Goal: Transaction & Acquisition: Purchase product/service

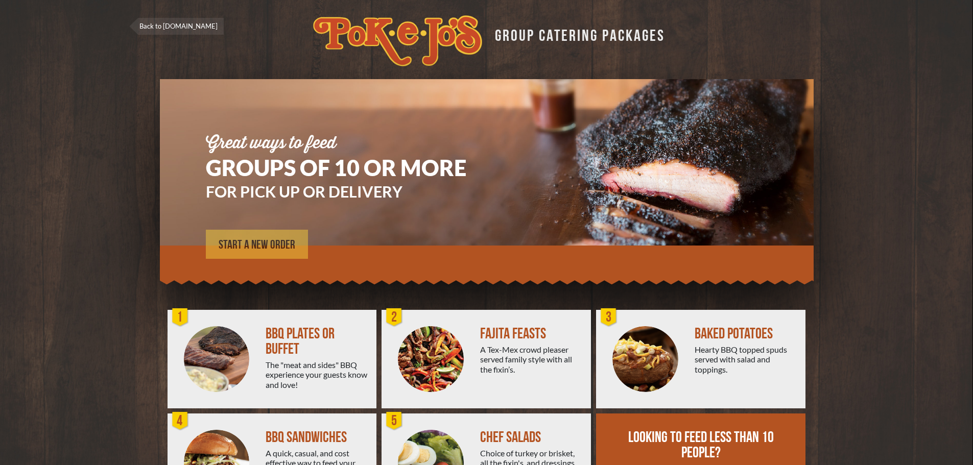
click at [255, 244] on span "START A NEW ORDER" at bounding box center [257, 245] width 77 height 12
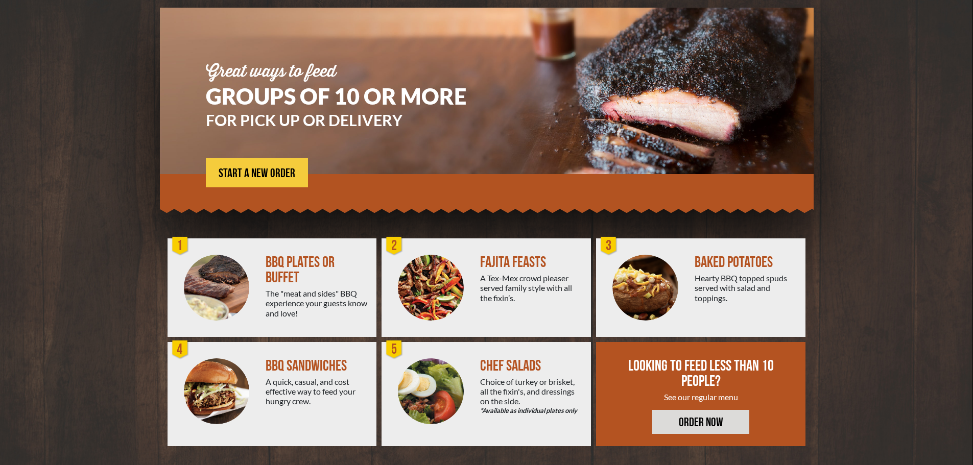
scroll to position [73, 0]
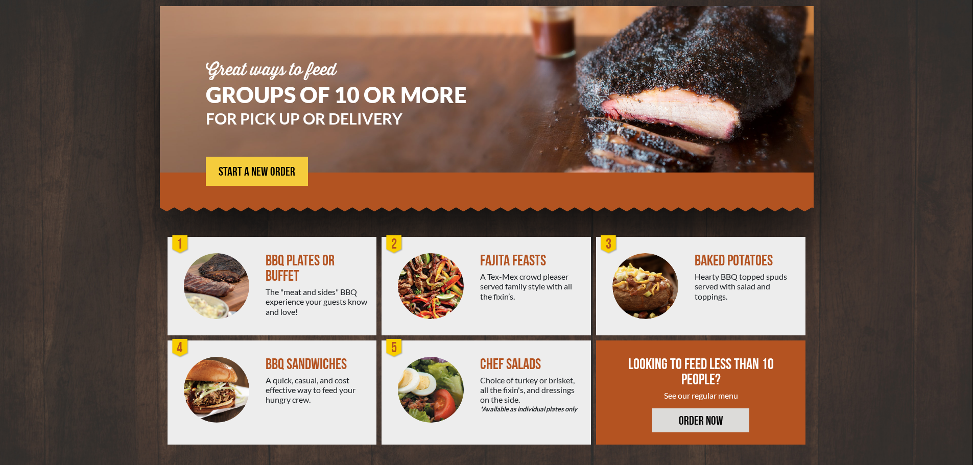
click at [522, 257] on div "FAJITA FEASTS" at bounding box center [531, 260] width 103 height 15
drag, startPoint x: 304, startPoint y: 257, endPoint x: 298, endPoint y: 258, distance: 5.7
click at [299, 258] on div "BBQ PLATES OR BUFFET" at bounding box center [317, 268] width 103 height 31
click at [287, 367] on div "BBQ SANDWICHES" at bounding box center [317, 364] width 103 height 15
click at [250, 160] on link "START A NEW ORDER" at bounding box center [257, 171] width 102 height 29
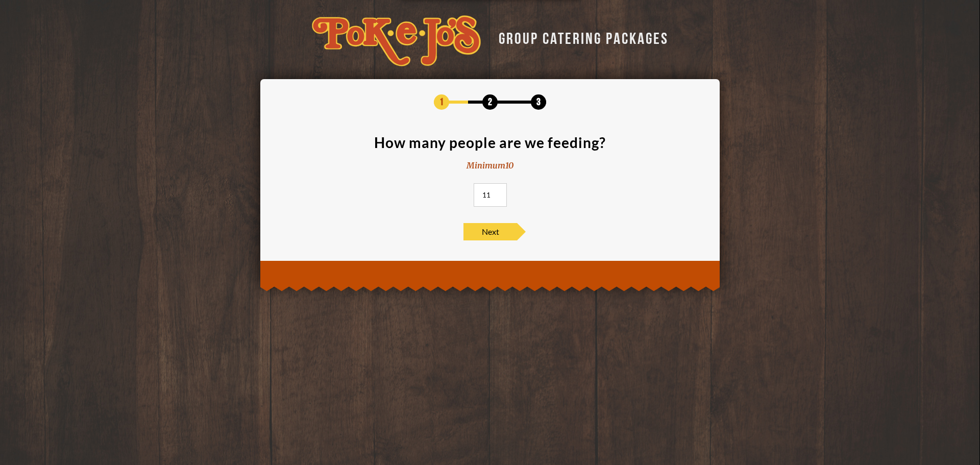
click at [498, 191] on input "11" at bounding box center [490, 194] width 33 height 23
click at [498, 191] on input "12" at bounding box center [490, 194] width 33 height 23
click at [498, 191] on input "13" at bounding box center [490, 194] width 33 height 23
click at [498, 191] on input "14" at bounding box center [490, 194] width 33 height 23
click at [498, 191] on input "15" at bounding box center [490, 194] width 33 height 23
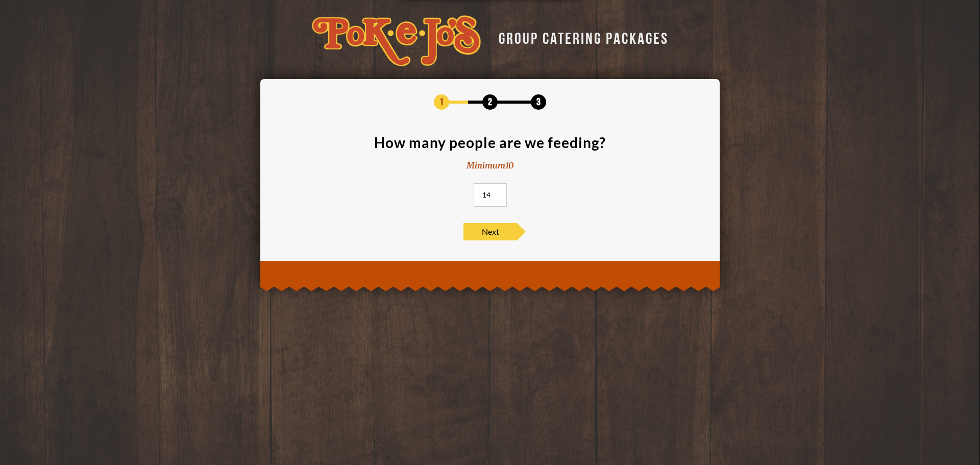
click at [497, 198] on input "14" at bounding box center [490, 194] width 33 height 23
type input "15"
click at [498, 191] on input "15" at bounding box center [490, 194] width 33 height 23
click at [497, 233] on span "Next" at bounding box center [491, 231] width 54 height 17
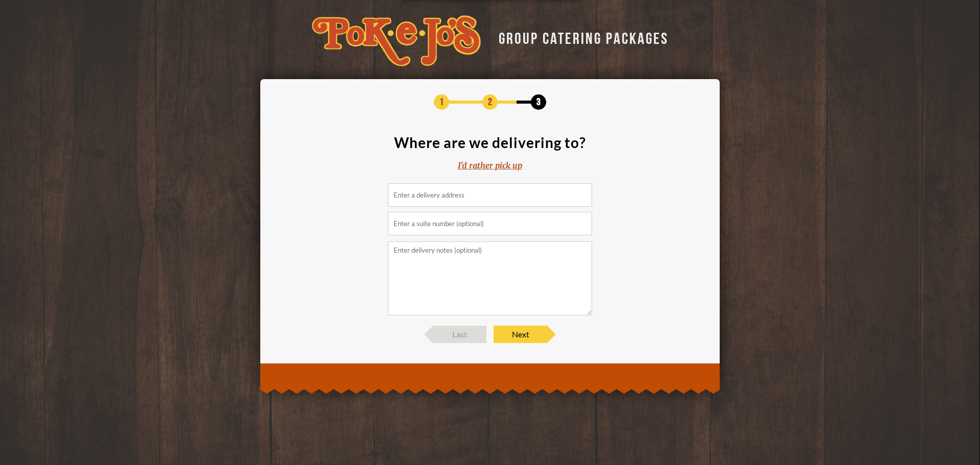
click at [481, 197] on input at bounding box center [490, 194] width 204 height 23
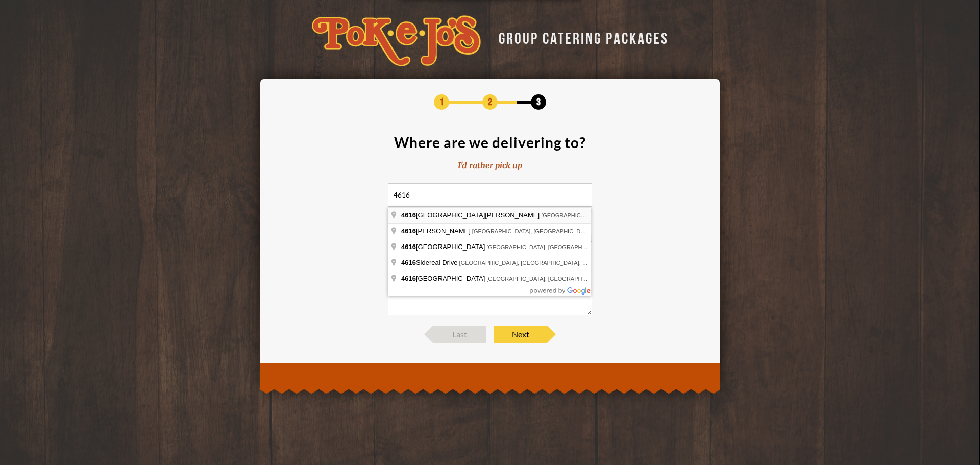
type input "4616 West Howard Lane, Austin, TX, USA"
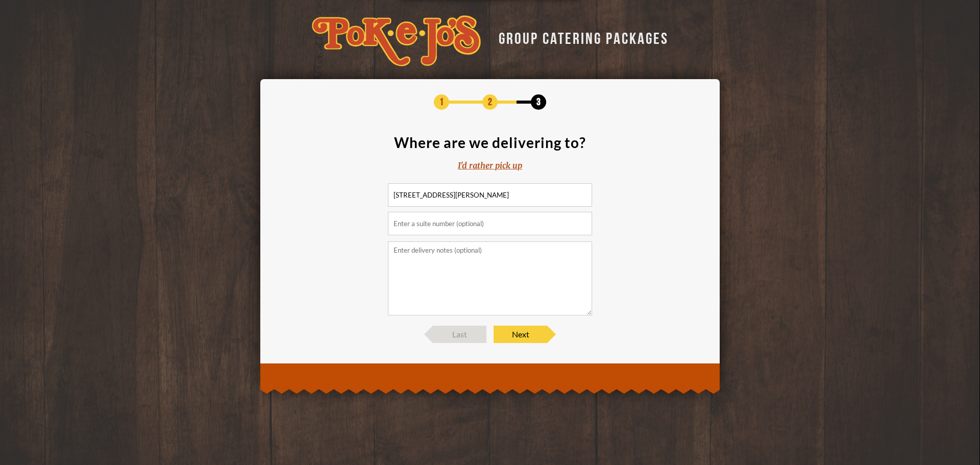
click at [464, 223] on input "text" at bounding box center [490, 223] width 204 height 23
type input "#7-700"
click at [517, 335] on span "Next" at bounding box center [521, 334] width 54 height 17
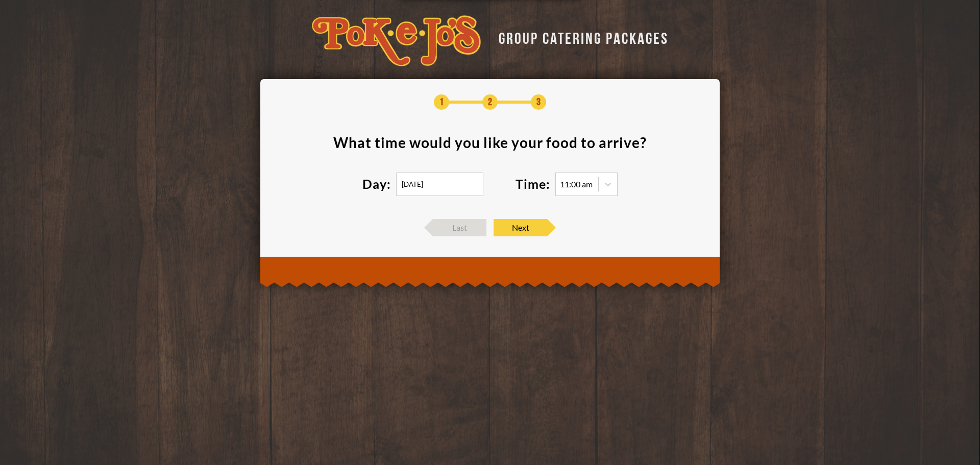
click at [457, 184] on input "08/20/2025" at bounding box center [439, 184] width 87 height 23
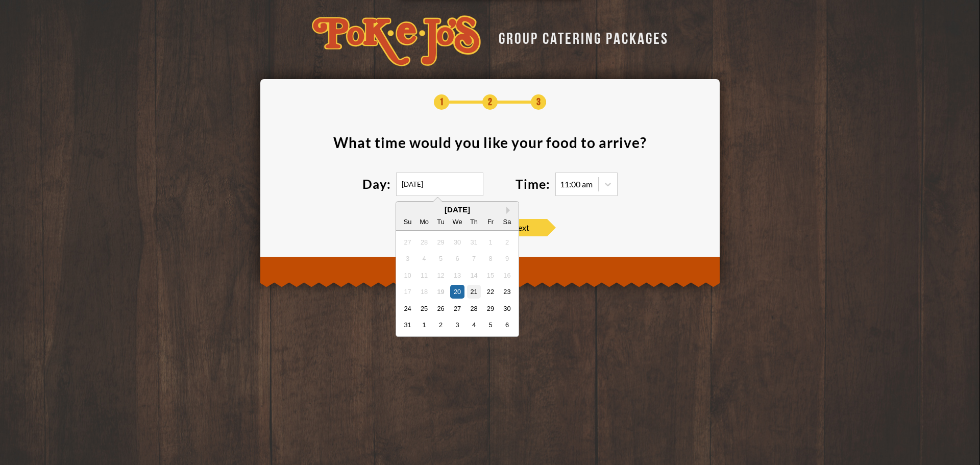
click at [477, 290] on div "21" at bounding box center [474, 292] width 14 height 14
type input "08/21/2025"
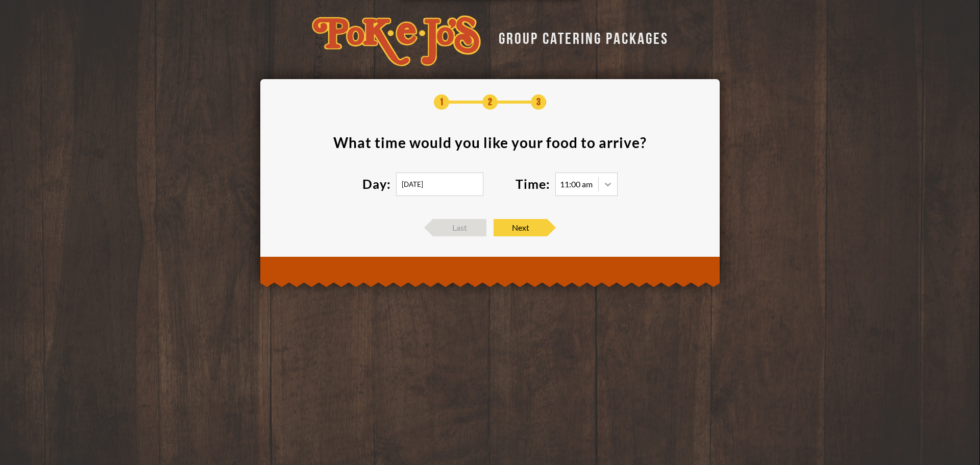
click at [609, 183] on icon at bounding box center [608, 184] width 10 height 10
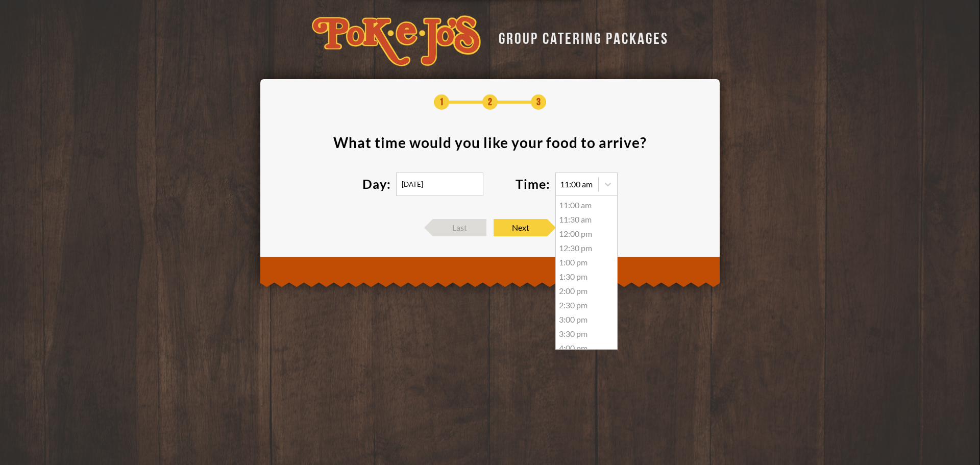
drag, startPoint x: 585, startPoint y: 220, endPoint x: 579, endPoint y: 214, distance: 8.4
click at [585, 220] on div "11:30 am" at bounding box center [586, 219] width 61 height 14
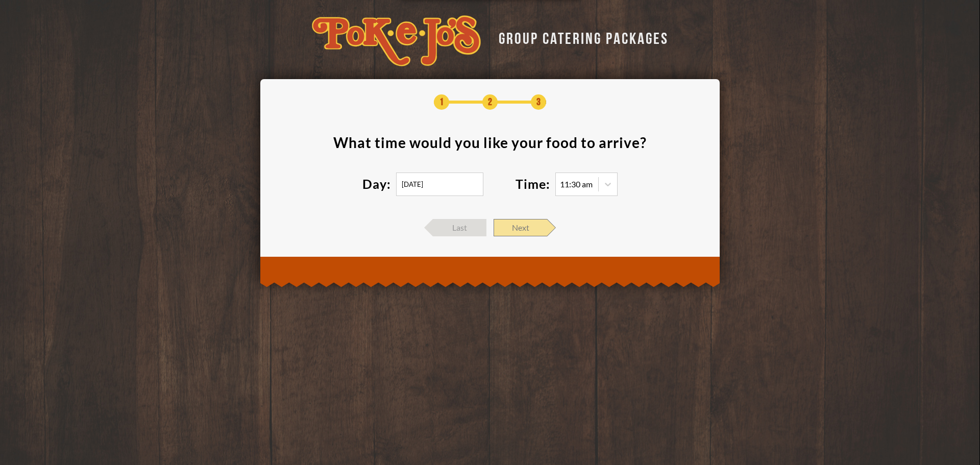
click at [534, 227] on span "Next" at bounding box center [521, 227] width 54 height 17
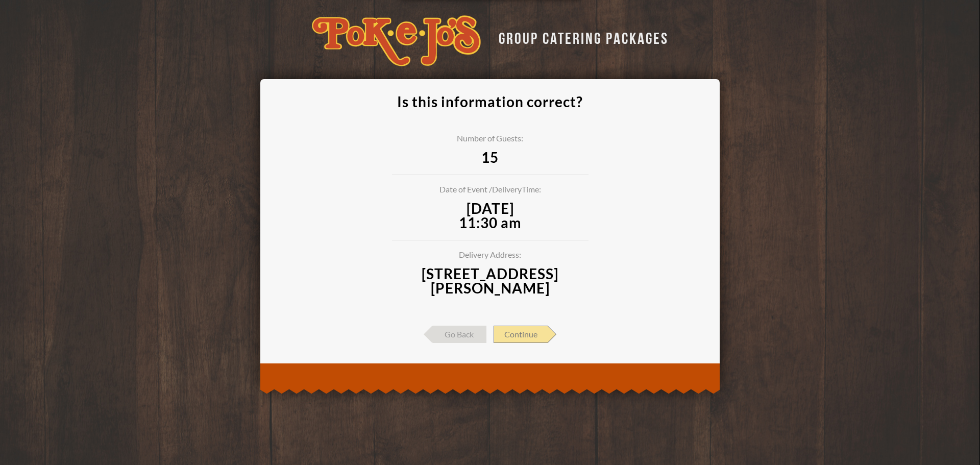
click at [529, 335] on span "Continue" at bounding box center [521, 334] width 54 height 17
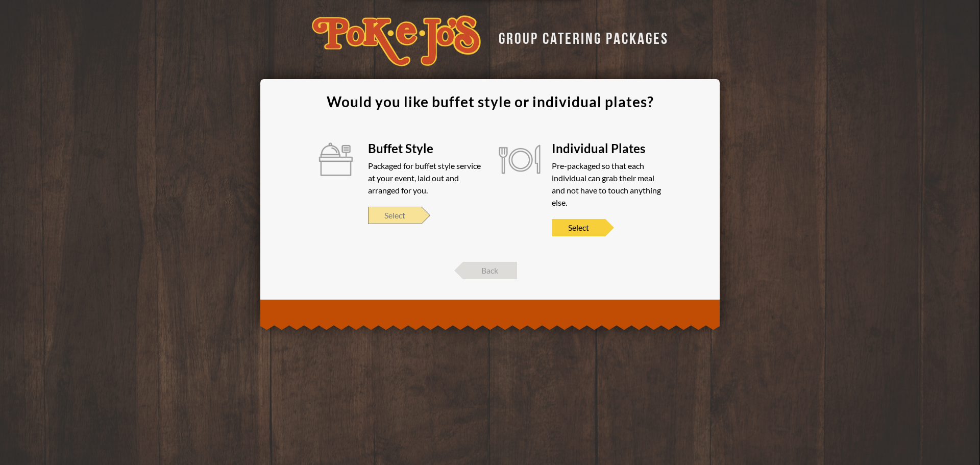
click at [398, 215] on span "Select" at bounding box center [395, 215] width 54 height 17
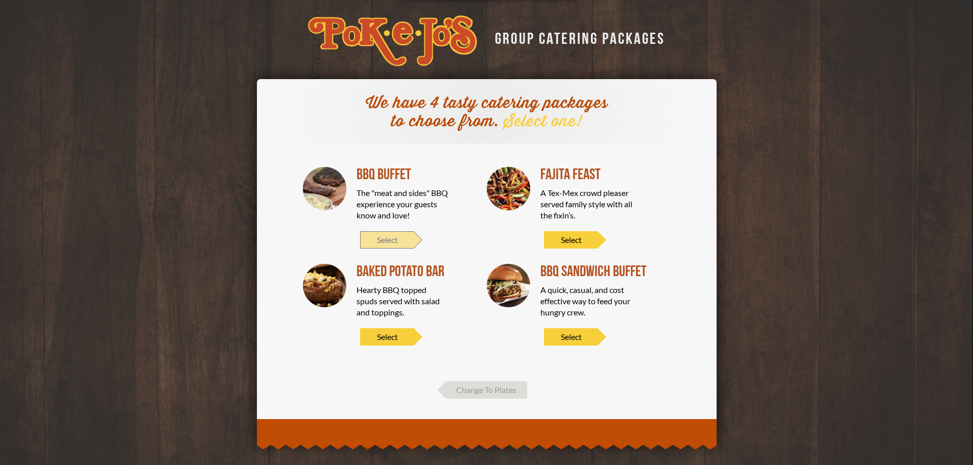
click at [398, 237] on span "Select" at bounding box center [387, 239] width 54 height 17
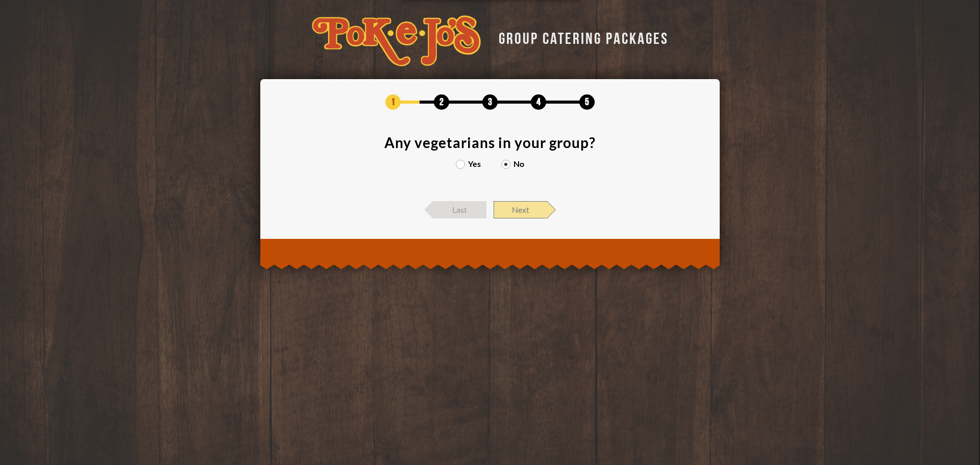
click at [525, 207] on span "Next" at bounding box center [521, 209] width 54 height 17
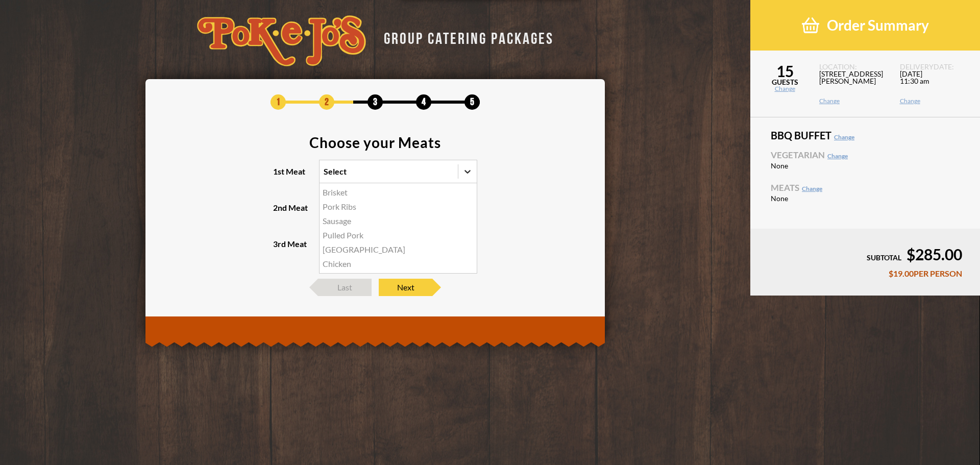
click at [468, 173] on icon at bounding box center [468, 171] width 10 height 10
click at [279, 176] on input "1st Meat option Brisket focused, 1 of 6. 6 results available. Use Up and Down t…" at bounding box center [279, 176] width 0 height 0
click at [425, 192] on div "Brisket" at bounding box center [398, 192] width 157 height 14
click at [279, 176] on input "1st Meat option Brisket focused, 1 of 6. 6 results available. Use Up and Down t…" at bounding box center [279, 176] width 0 height 0
click at [464, 207] on icon at bounding box center [468, 208] width 10 height 10
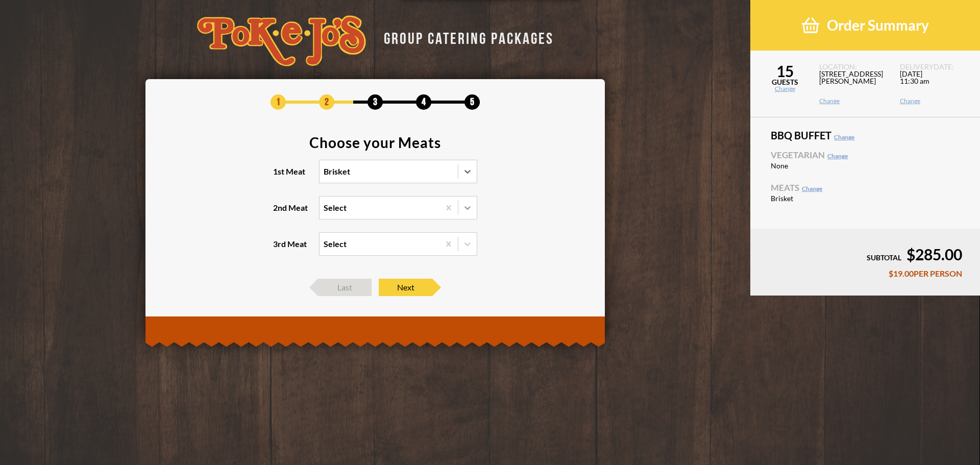
click at [279, 212] on input "2nd Meat Select" at bounding box center [279, 212] width 0 height 0
click at [358, 285] on div "Chicken" at bounding box center [398, 286] width 157 height 14
click at [279, 212] on input "2nd Meat option Chicken focused, 5 of 5. 5 results available. Use Up and Down t…" at bounding box center [279, 212] width 0 height 0
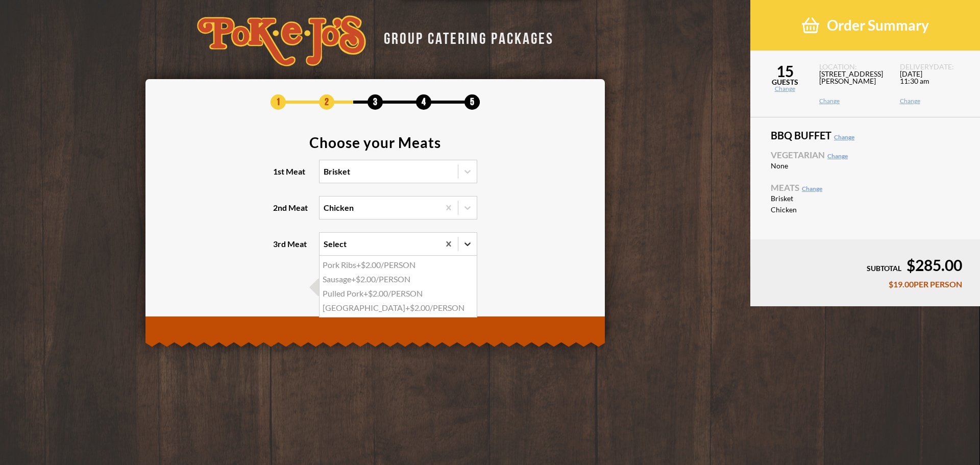
click at [467, 236] on div at bounding box center [468, 244] width 18 height 18
click at [279, 249] on input "3rd Meat option Pork Ribs focused, 1 of 4. 4 results available. Use Up and Down…" at bounding box center [279, 249] width 0 height 0
click at [387, 280] on div "Sausage +$2.00/PERSON" at bounding box center [398, 279] width 157 height 14
click at [279, 249] on input "3rd Meat option Sausage focused, 2 of 4. 4 results available. Use Up and Down t…" at bounding box center [279, 249] width 0 height 0
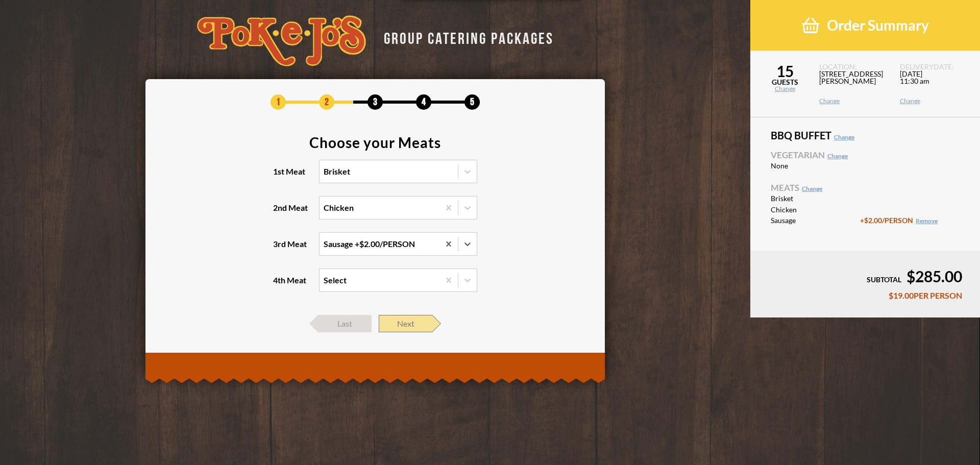
click at [407, 319] on span "Next" at bounding box center [406, 323] width 54 height 17
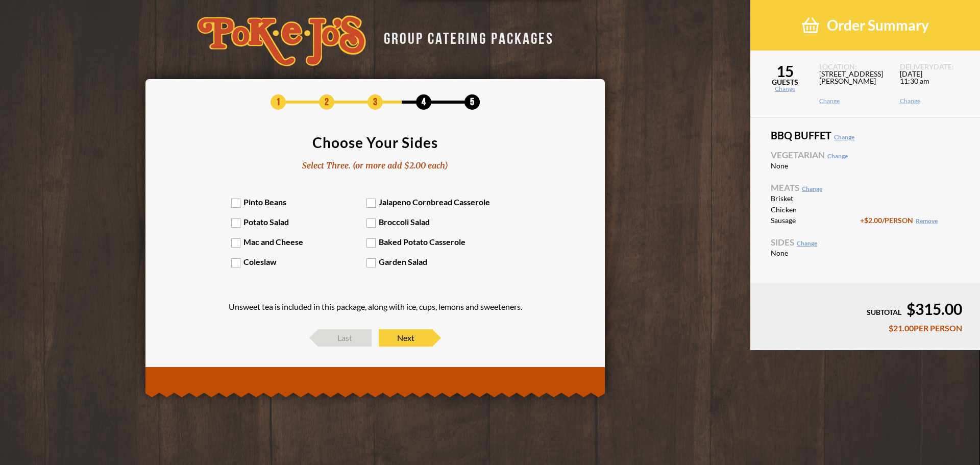
click at [238, 200] on label "Pinto Beans" at bounding box center [299, 202] width 136 height 10
click at [0, 0] on input "Pinto Beans" at bounding box center [0, 0] width 0 height 0
click at [236, 222] on label "Potato Salad" at bounding box center [299, 222] width 136 height 10
click at [0, 0] on input "Potato Salad" at bounding box center [0, 0] width 0 height 0
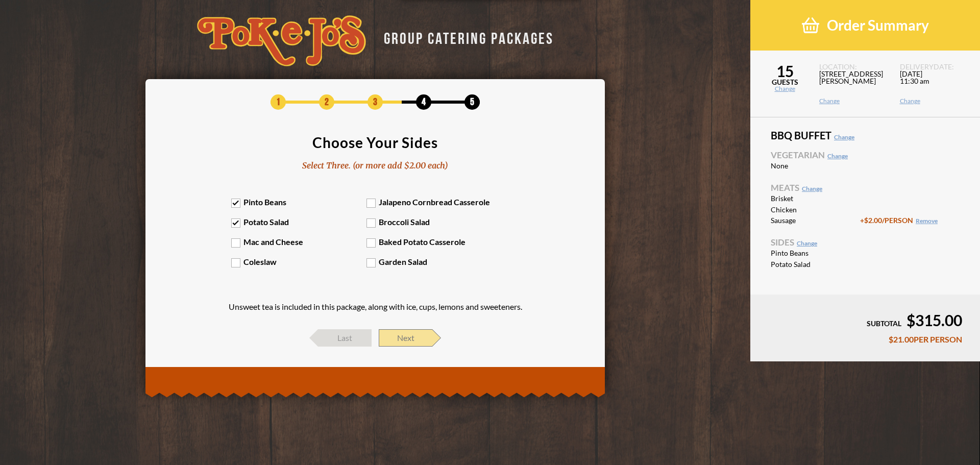
click at [411, 336] on span "Next" at bounding box center [406, 337] width 54 height 17
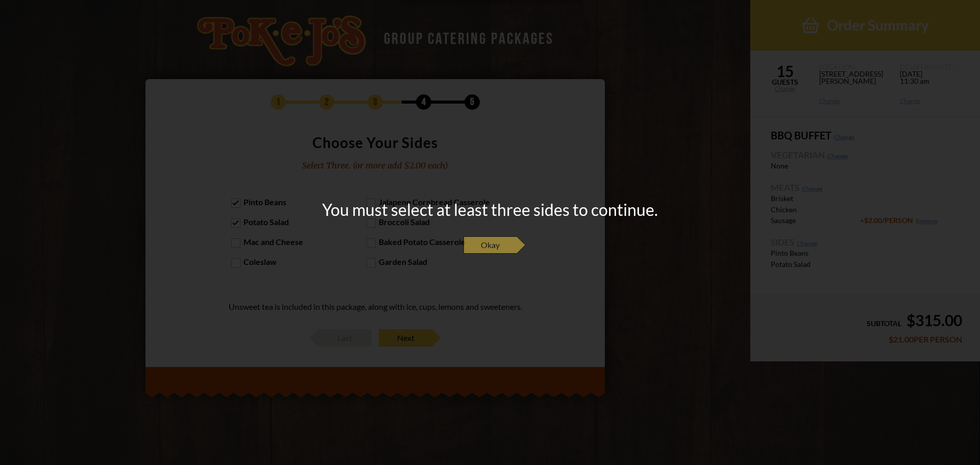
click at [495, 242] on span "Okay" at bounding box center [491, 244] width 54 height 17
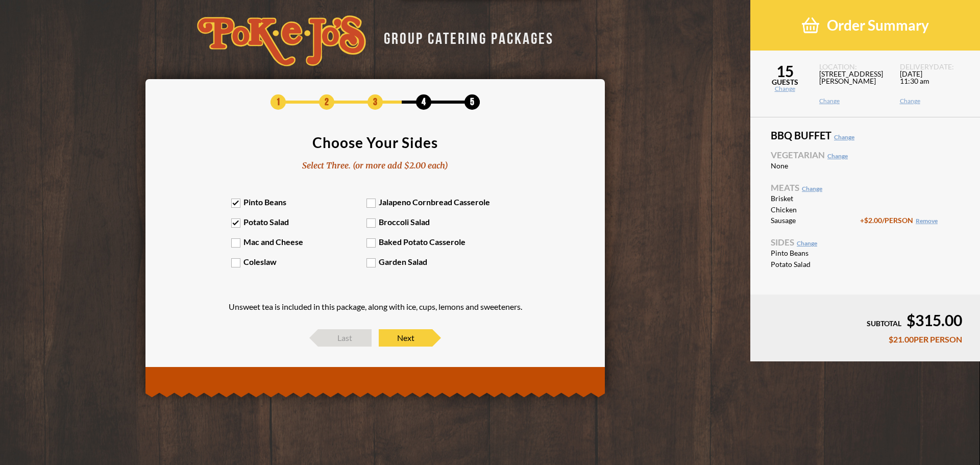
click at [370, 244] on label "Baked Potato Casserole" at bounding box center [435, 242] width 136 height 10
click at [0, 0] on input "Baked Potato Casserole" at bounding box center [0, 0] width 0 height 0
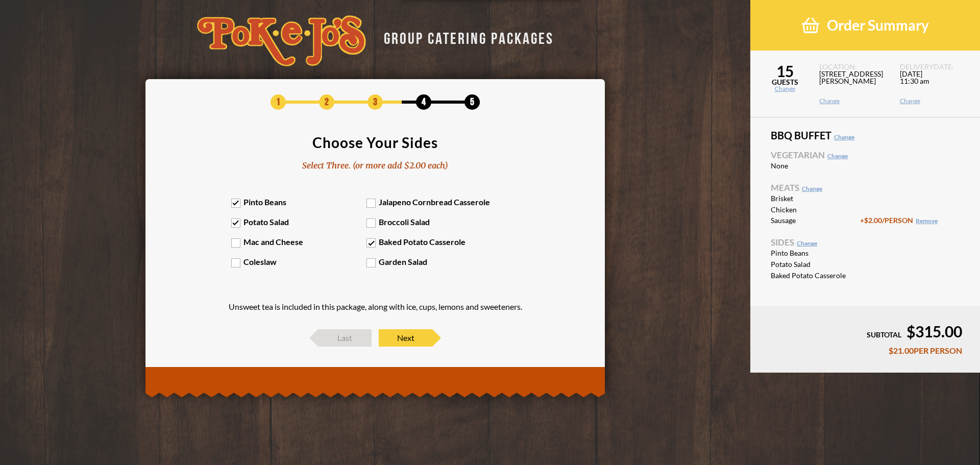
click at [370, 244] on label "Baked Potato Casserole" at bounding box center [435, 242] width 136 height 10
click at [0, 0] on input "Baked Potato Casserole" at bounding box center [0, 0] width 0 height 0
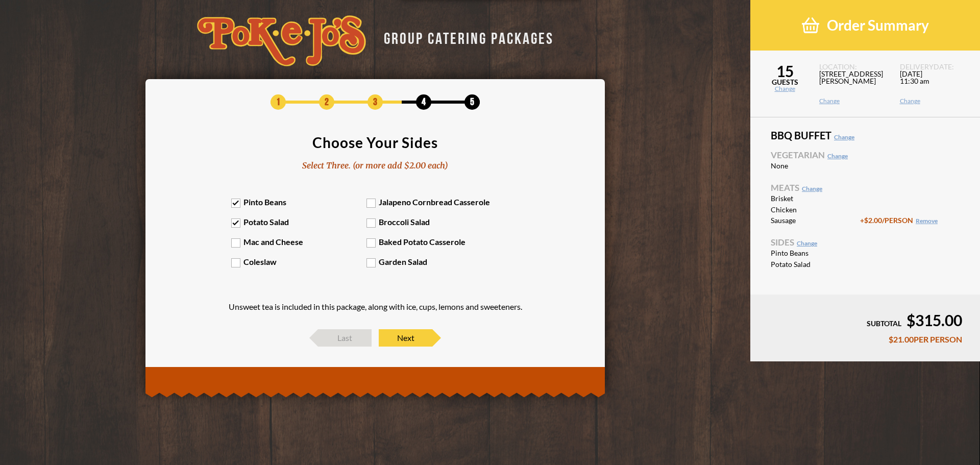
click at [370, 244] on label "Baked Potato Casserole" at bounding box center [435, 242] width 136 height 10
click at [0, 0] on input "Baked Potato Casserole" at bounding box center [0, 0] width 0 height 0
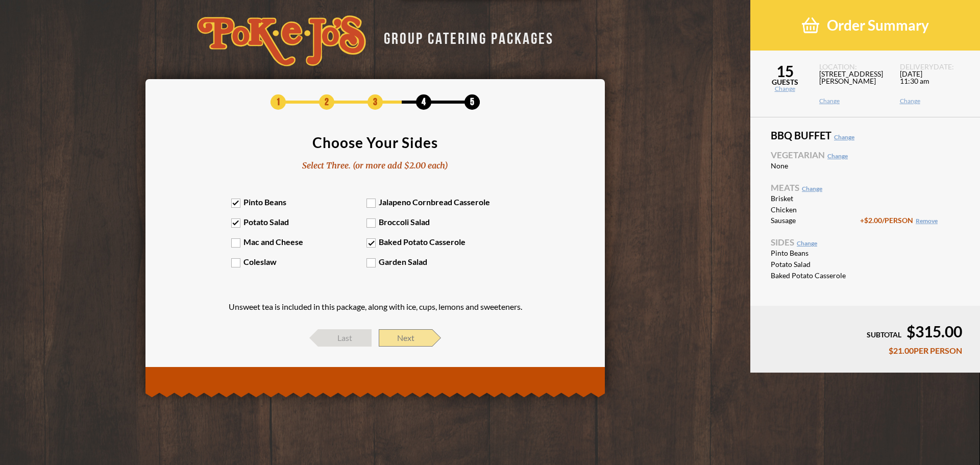
click at [409, 339] on span "Next" at bounding box center [406, 337] width 54 height 17
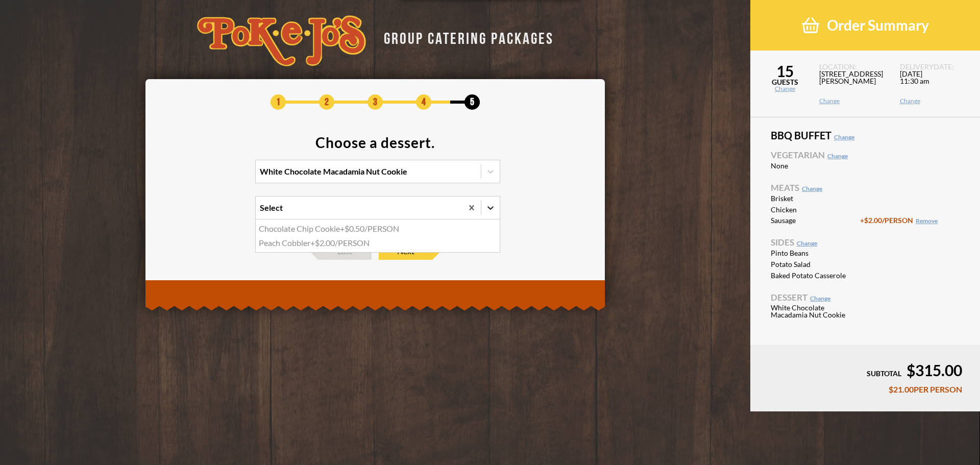
click at [493, 211] on icon at bounding box center [491, 208] width 10 height 10
click at [215, 212] on input "option Chocolate Chip Cookie focused, 1 of 2. 2 results available. Use Up and D…" at bounding box center [215, 212] width 0 height 0
click at [435, 224] on div "Chocolate Chip Cookie +$0.50/PERSON" at bounding box center [378, 229] width 244 height 14
click at [215, 212] on input "option Chocolate Chip Cookie focused, 1 of 2. 2 results available. Use Up and D…" at bounding box center [215, 212] width 0 height 0
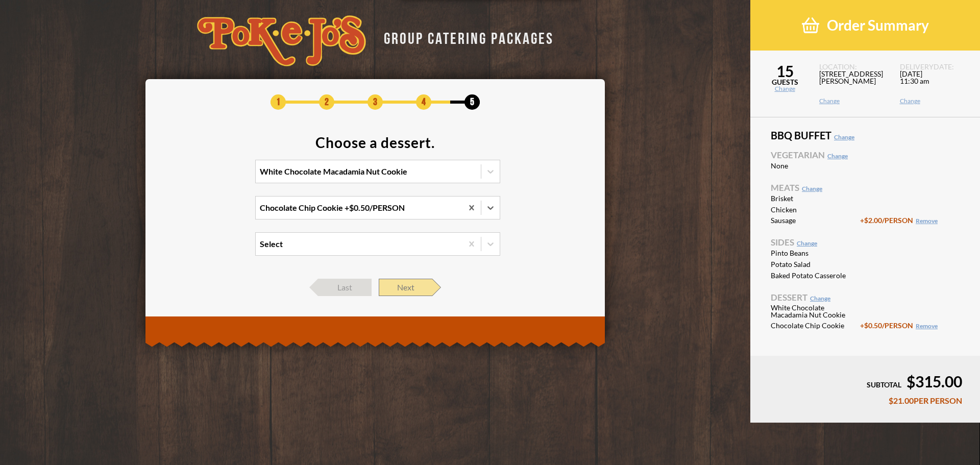
click at [411, 287] on span "Next" at bounding box center [406, 287] width 54 height 17
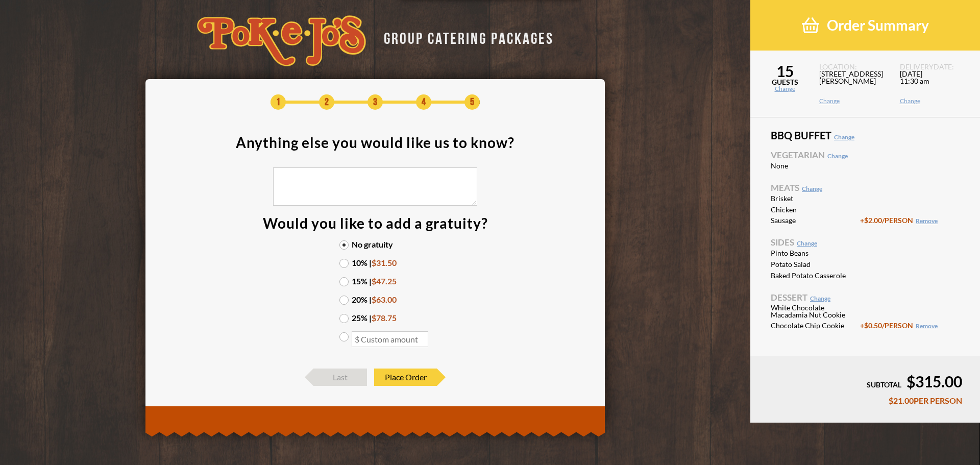
click at [348, 279] on label "15% | $47.25" at bounding box center [375, 281] width 71 height 8
click at [0, 0] on input "15% | $47.25" at bounding box center [0, 0] width 0 height 0
click at [410, 380] on span "Place Order" at bounding box center [405, 377] width 63 height 17
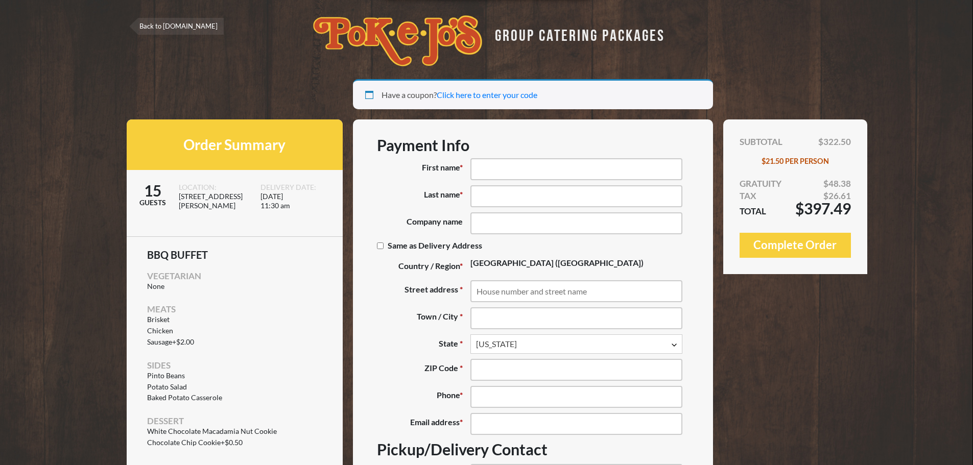
select select "TX"
click at [499, 169] on input "First name *" at bounding box center [576, 169] width 212 height 22
type input "Donnie"
click at [495, 202] on input "Last name *" at bounding box center [576, 196] width 212 height 22
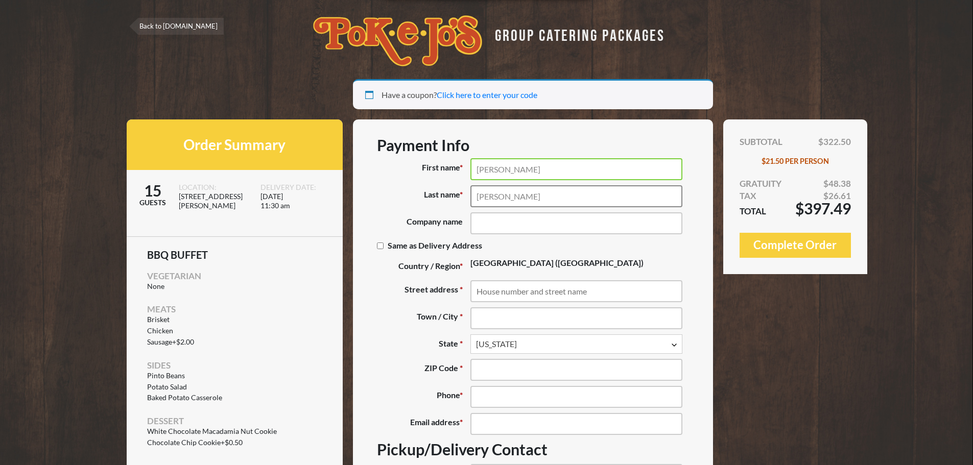
type input "Rogers"
drag, startPoint x: 354, startPoint y: 297, endPoint x: 384, endPoint y: 291, distance: 30.7
click at [356, 297] on form "Payment Info First name * Donnie Last name * Rogers Company name (optional) Sam…" at bounding box center [533, 407] width 360 height 577
click at [467, 289] on label "Street address *" at bounding box center [423, 291] width 93 height 22
click at [470, 289] on input "Street address *" at bounding box center [576, 291] width 212 height 22
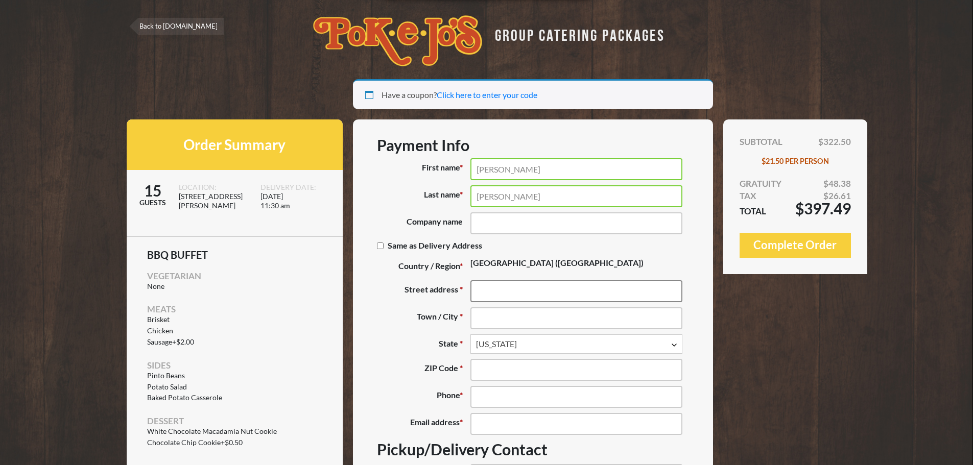
click at [475, 289] on input "Street address *" at bounding box center [576, 291] width 212 height 22
type input "4616 W Howard Ln, Ste 7-700"
type input "Firetrol Protection Systems - Austin"
type input "Austin"
type input "78728"
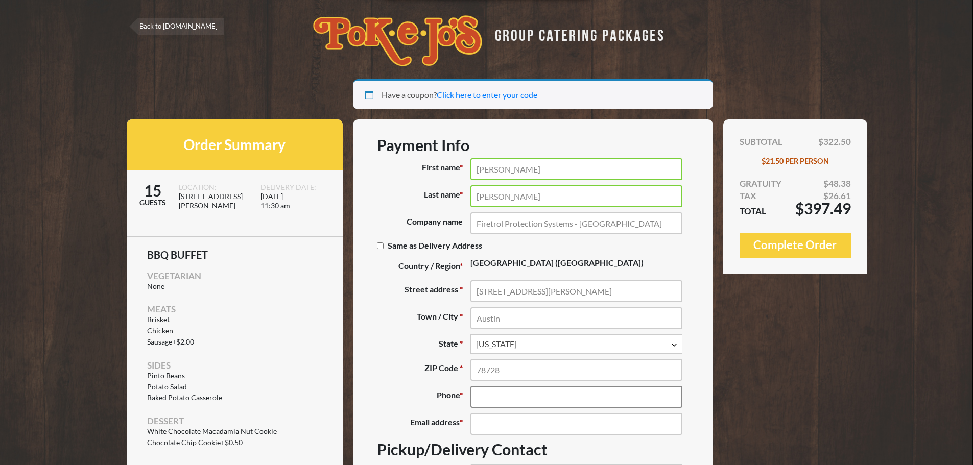
type input "(512) 378-3999"
type input "[EMAIL_ADDRESS][DOMAIN_NAME]"
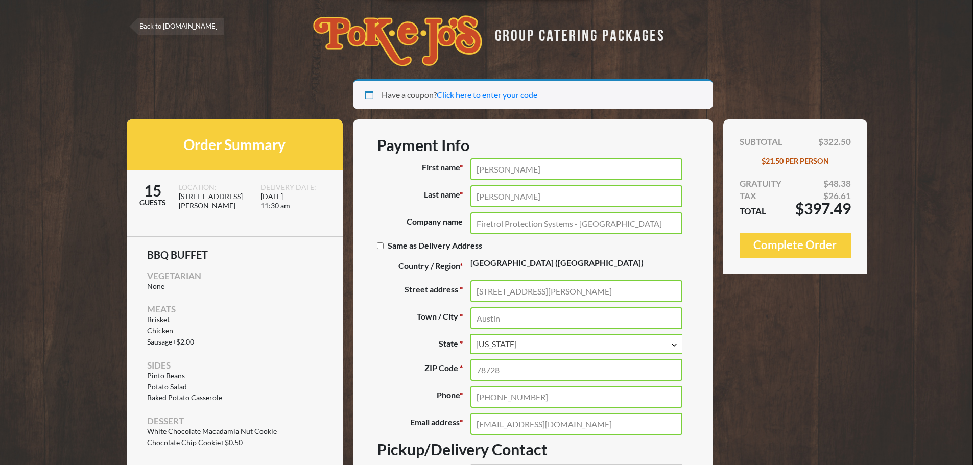
click at [633, 224] on input "Firetrol Protection Systems - Austin" at bounding box center [576, 223] width 212 height 22
type input "Firetrol Protection Systems"
click at [362, 307] on form "Payment Info First name * Donnie Last name * Rogers Company name (optional) Fir…" at bounding box center [533, 407] width 360 height 577
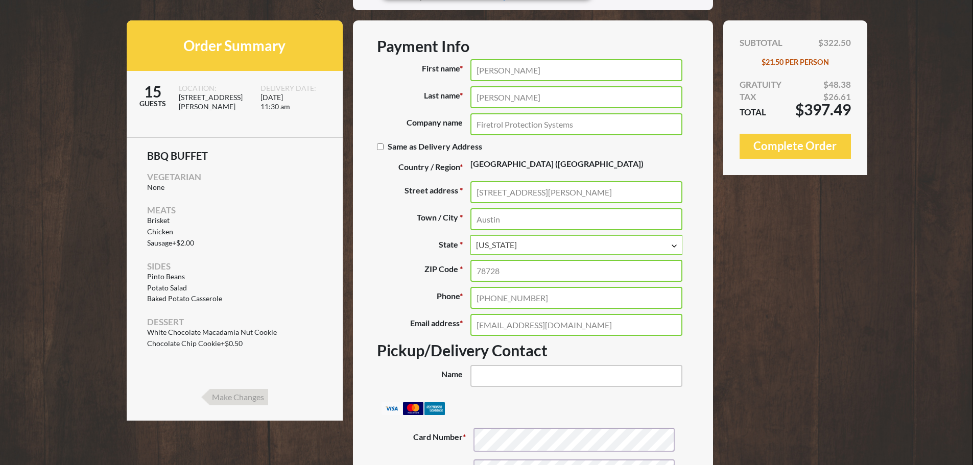
scroll to position [102, 0]
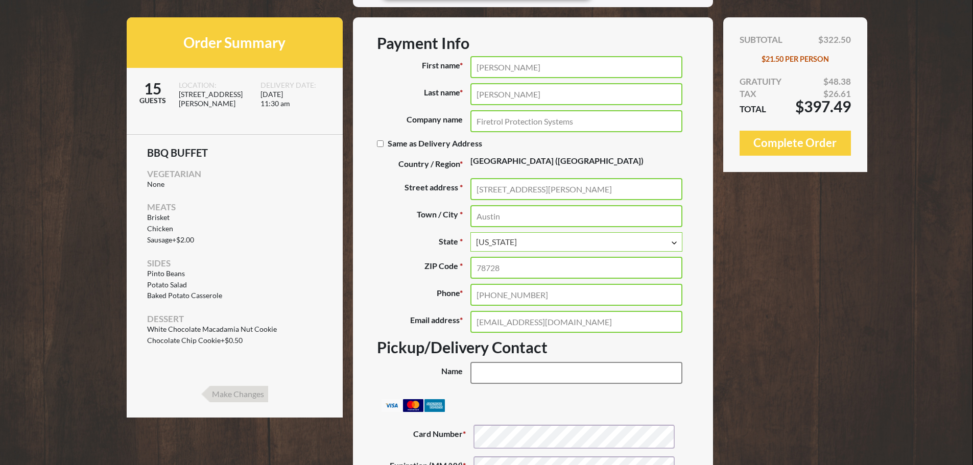
click at [512, 371] on input "Name (optional)" at bounding box center [576, 373] width 212 height 22
type input "Ron Brooks"
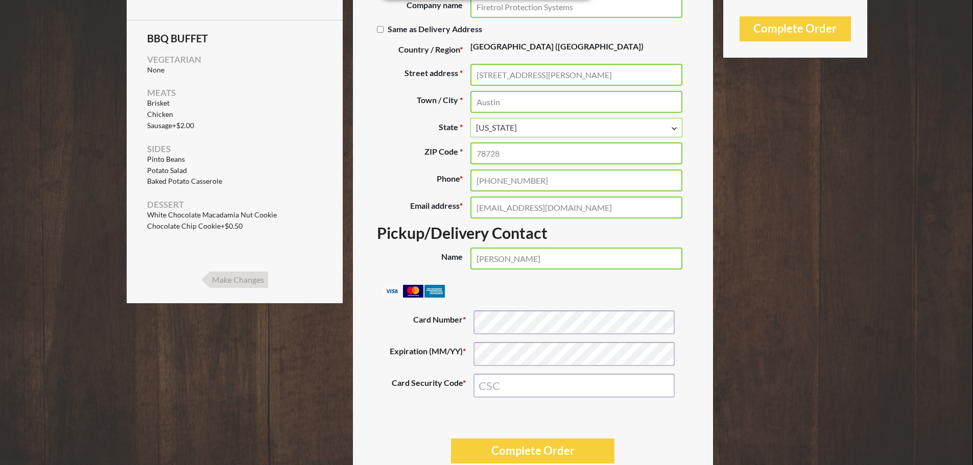
scroll to position [257, 0]
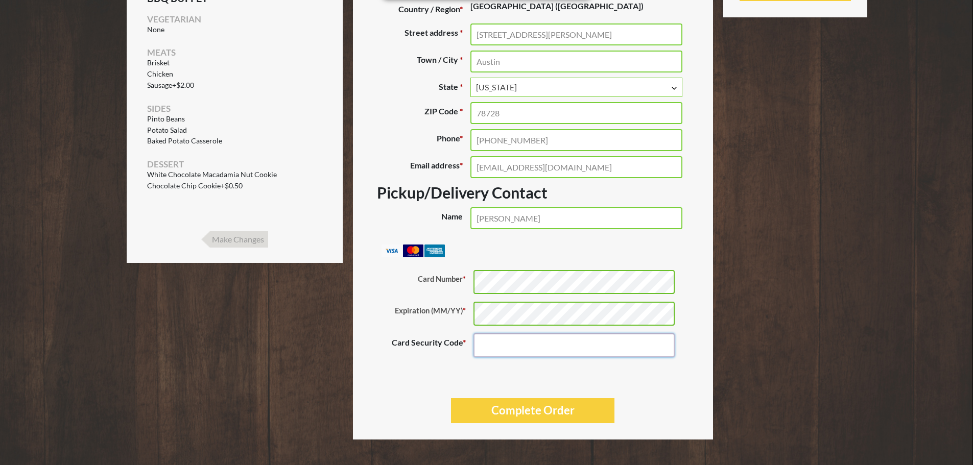
click at [507, 340] on input "Card Security Code *" at bounding box center [573, 345] width 201 height 24
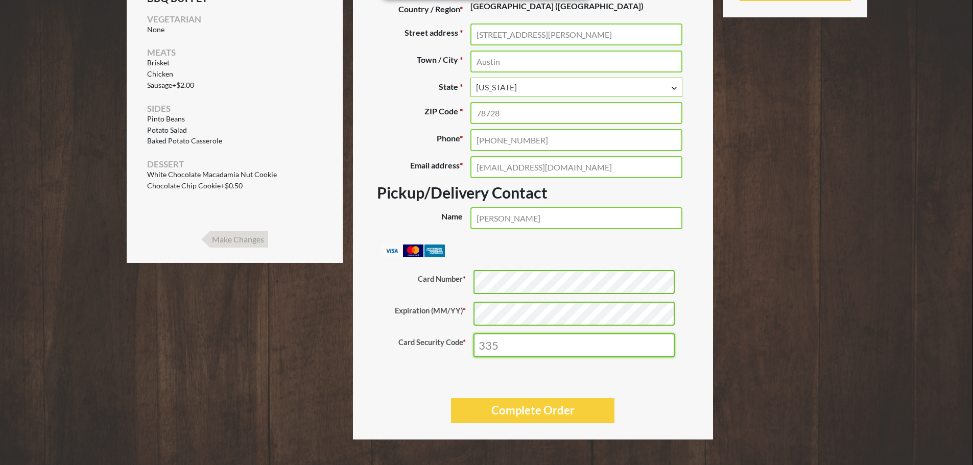
type input "335"
click at [399, 323] on label "Expiration (MM/YY) *" at bounding box center [429, 314] width 89 height 24
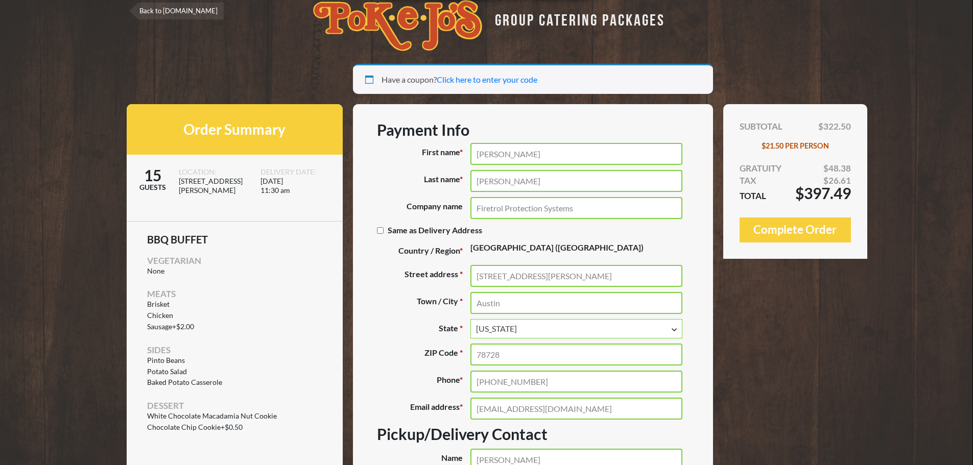
scroll to position [0, 0]
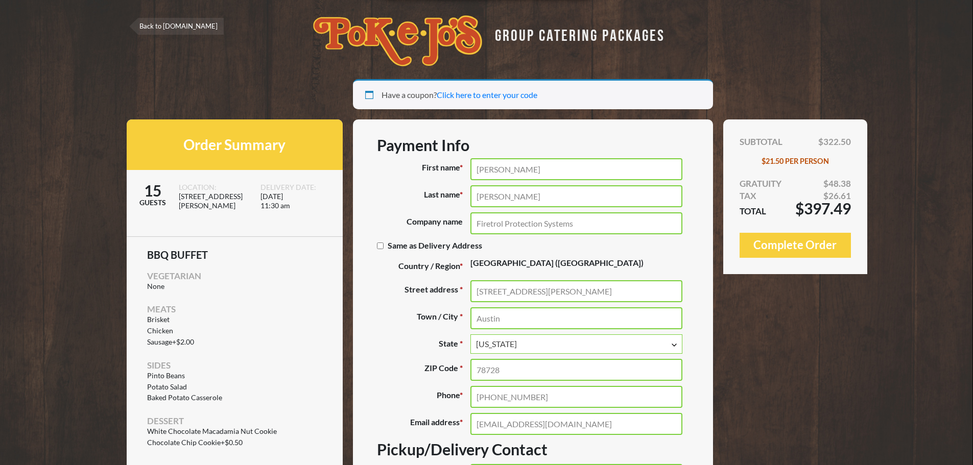
click at [378, 241] on label "Same as Delivery Address (optional)" at bounding box center [433, 245] width 113 height 20
click at [378, 243] on input "Same as Delivery Address (optional)" at bounding box center [380, 246] width 7 height 7
checkbox input "true"
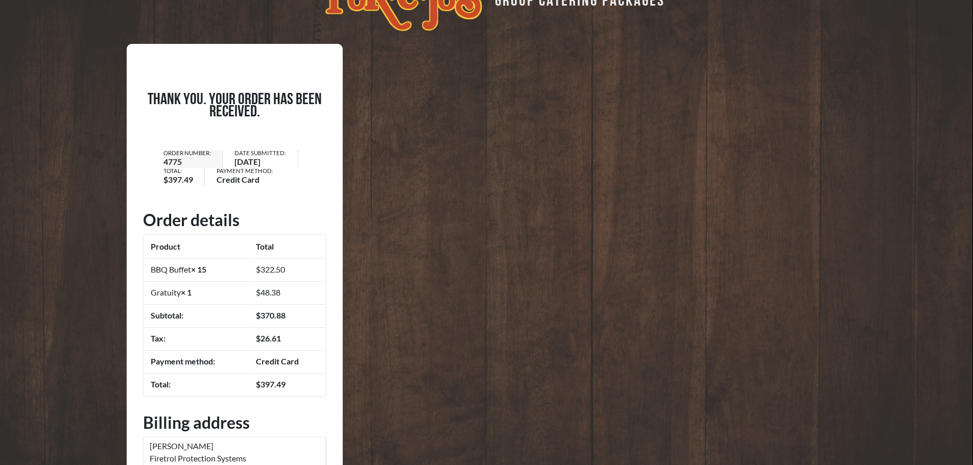
scroll to position [158, 0]
